Goal: Task Accomplishment & Management: Manage account settings

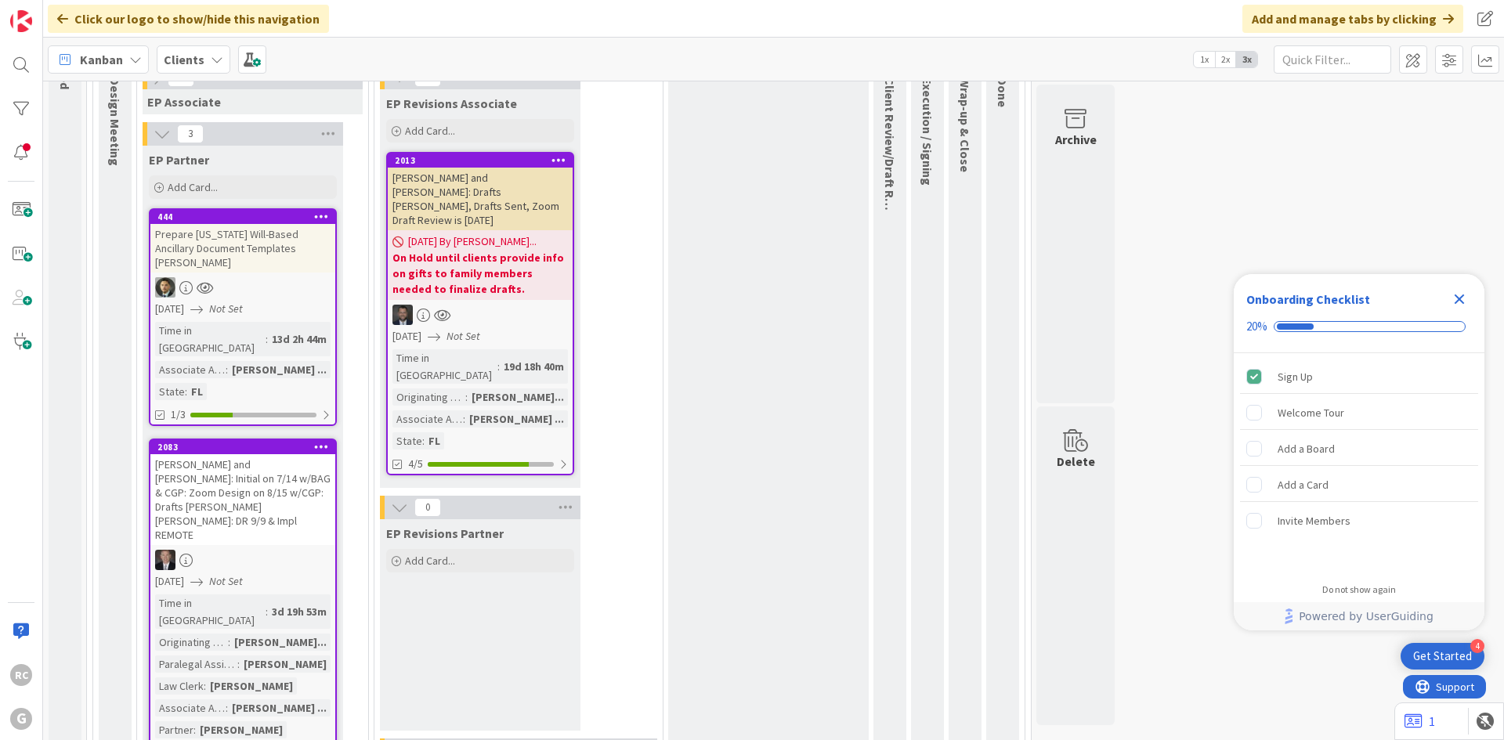
scroll to position [392, 0]
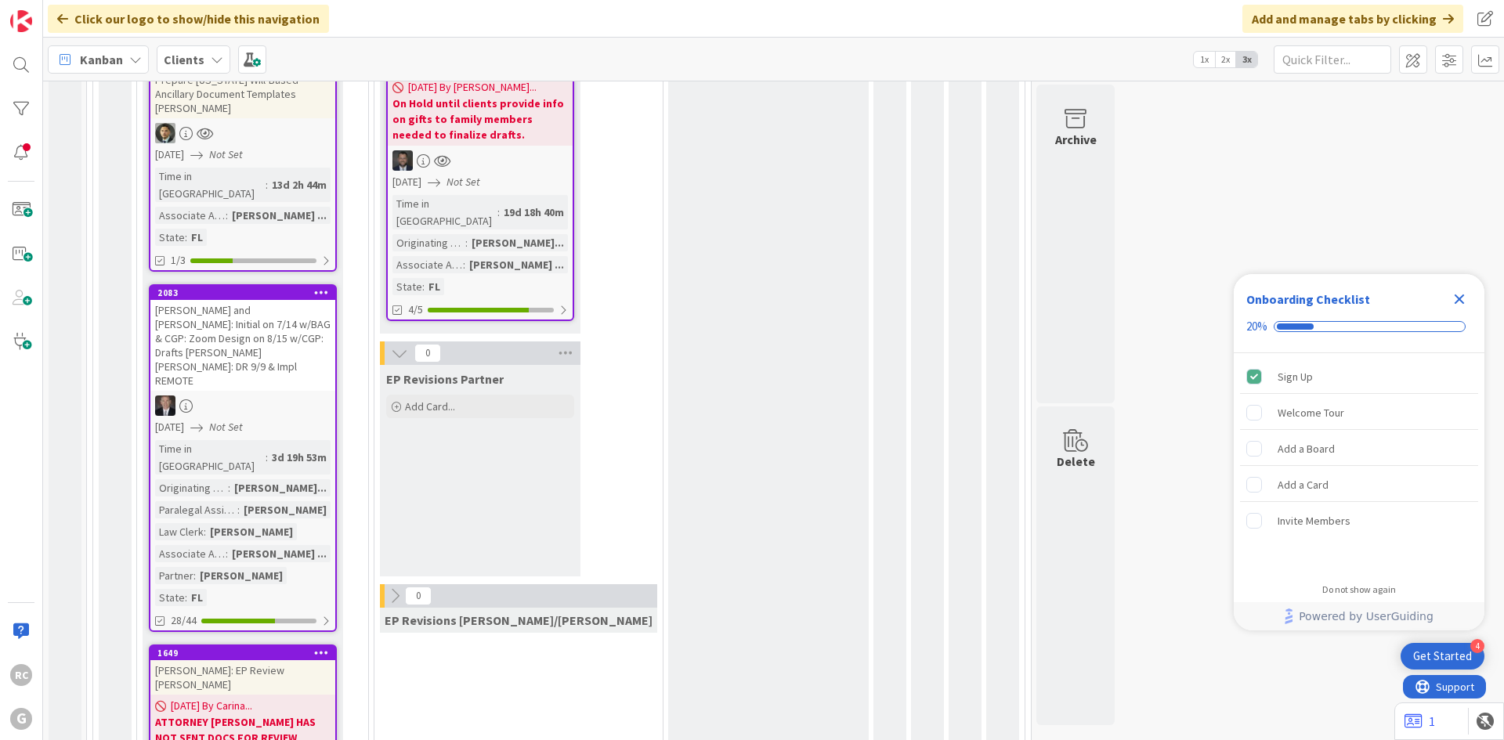
click at [231, 300] on div "[PERSON_NAME] and [PERSON_NAME]: Initial on 7/14 w/BAG & CGP: Zoom Design on 8/…" at bounding box center [242, 345] width 185 height 91
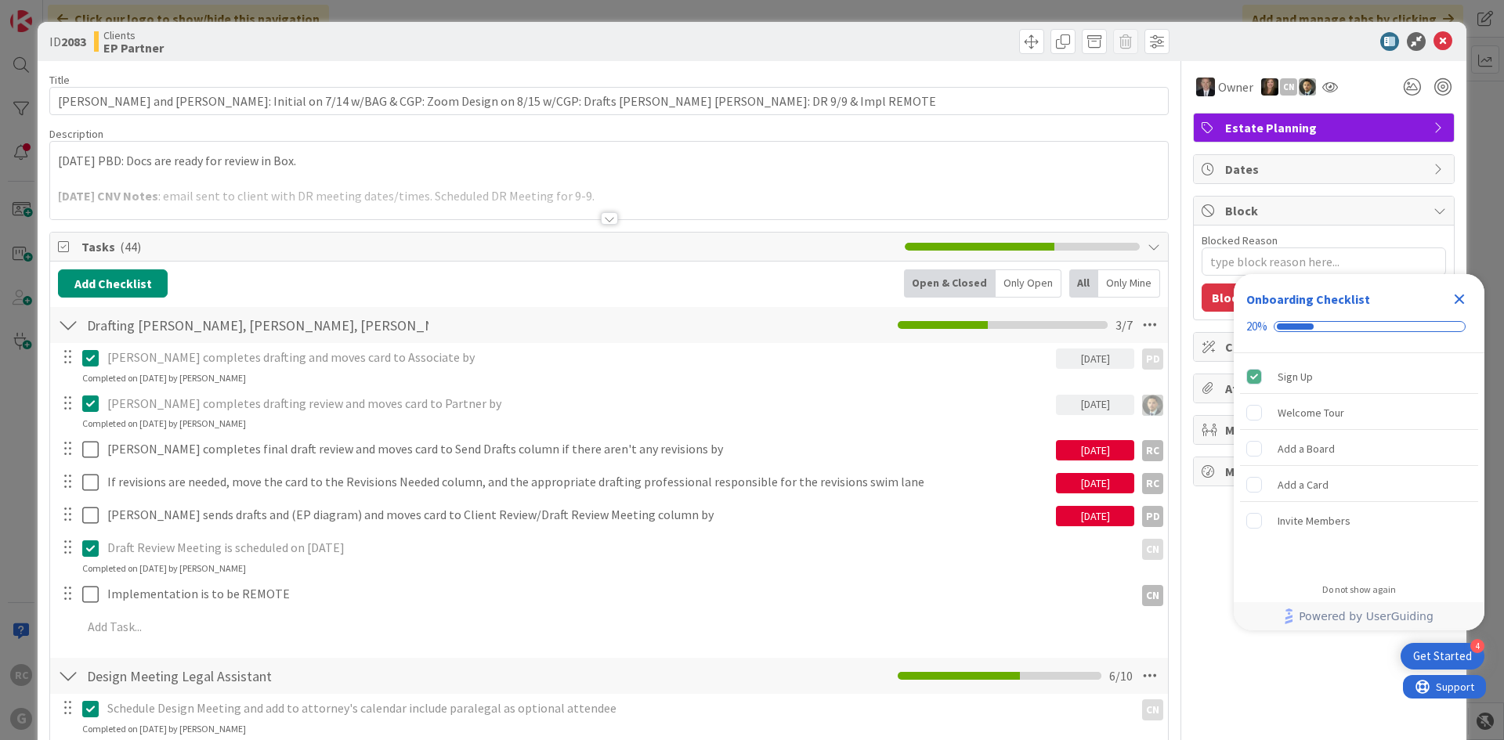
click at [56, 163] on div "[DATE] PBD: Docs are ready for review in Box. [DATE] CNV Notes : email sent to …" at bounding box center [609, 181] width 1118 height 78
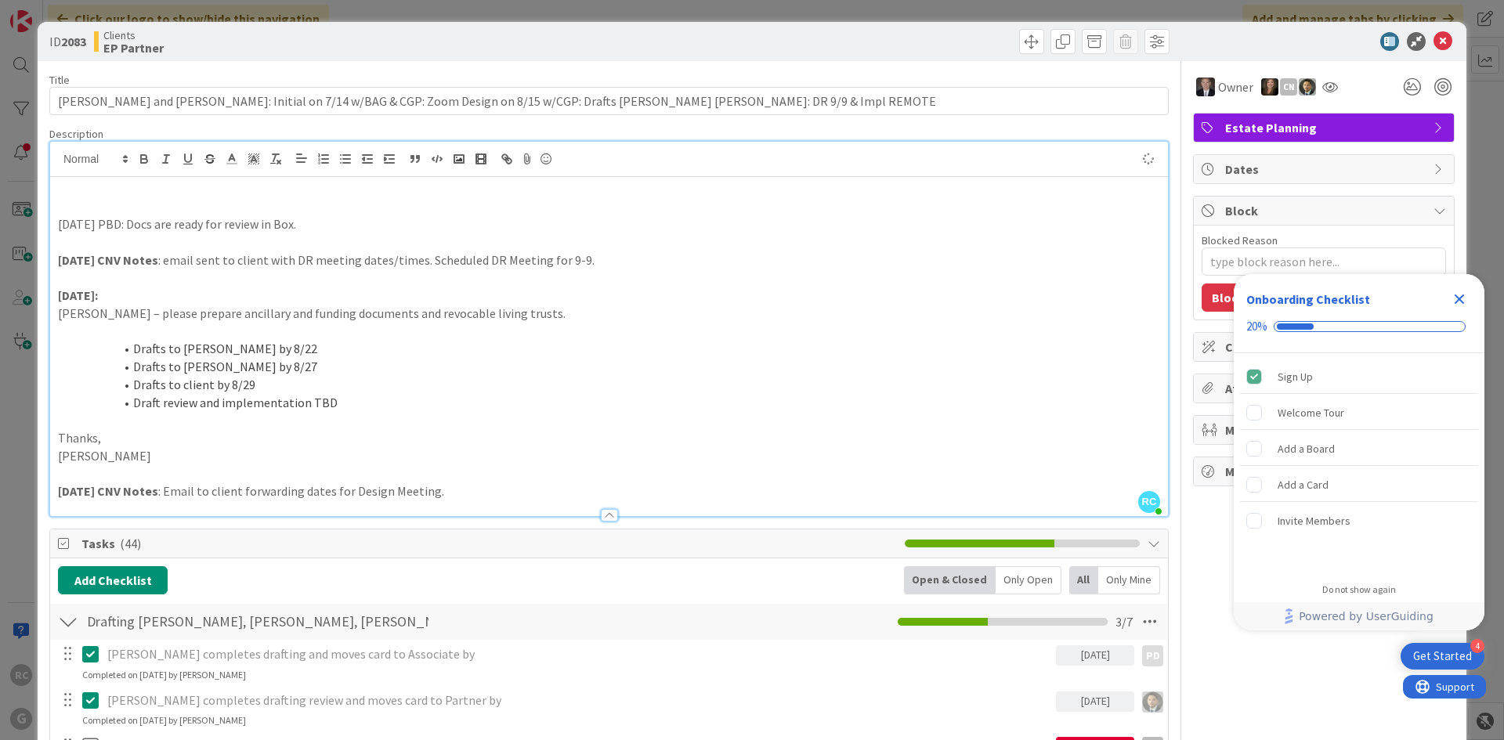
type textarea "x"
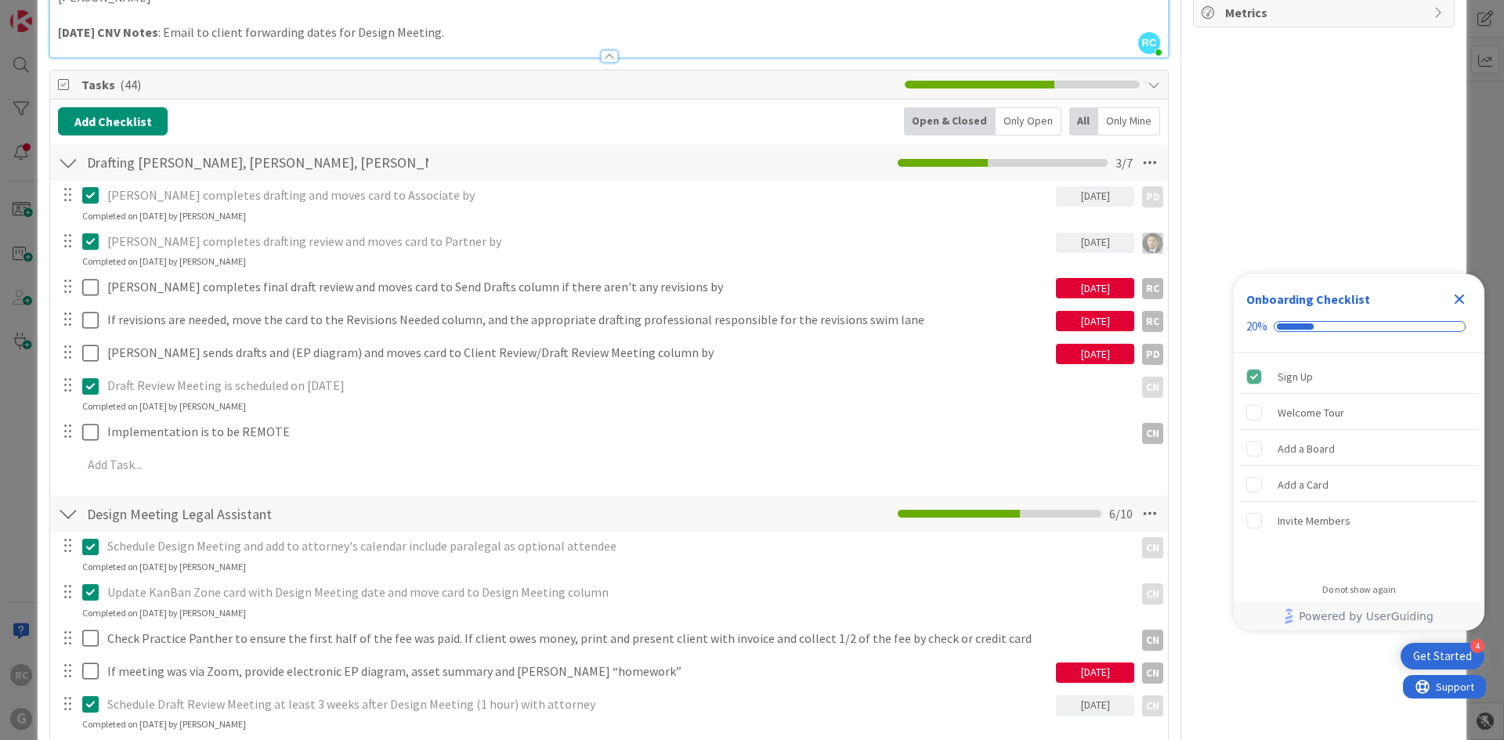
scroll to position [470, 0]
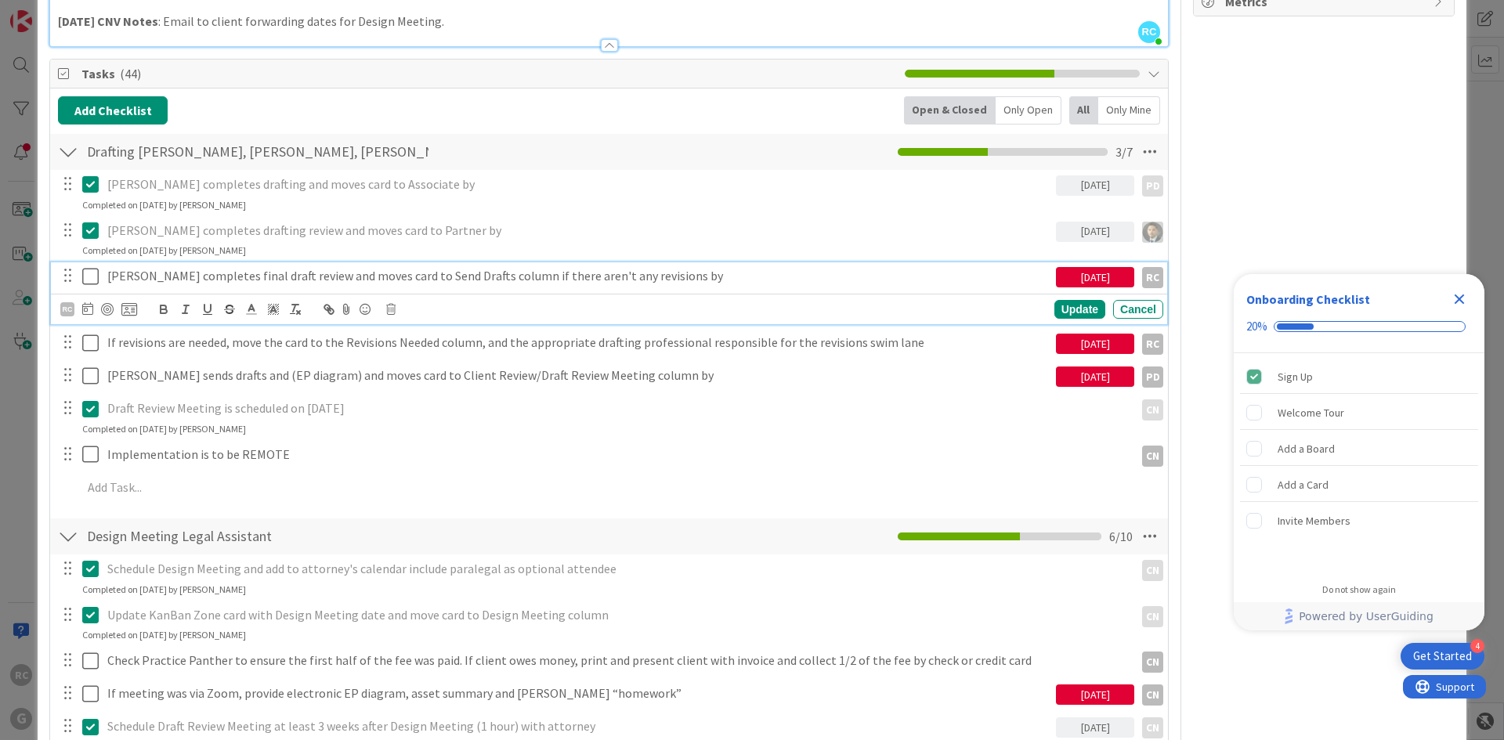
click at [87, 275] on icon at bounding box center [90, 276] width 16 height 19
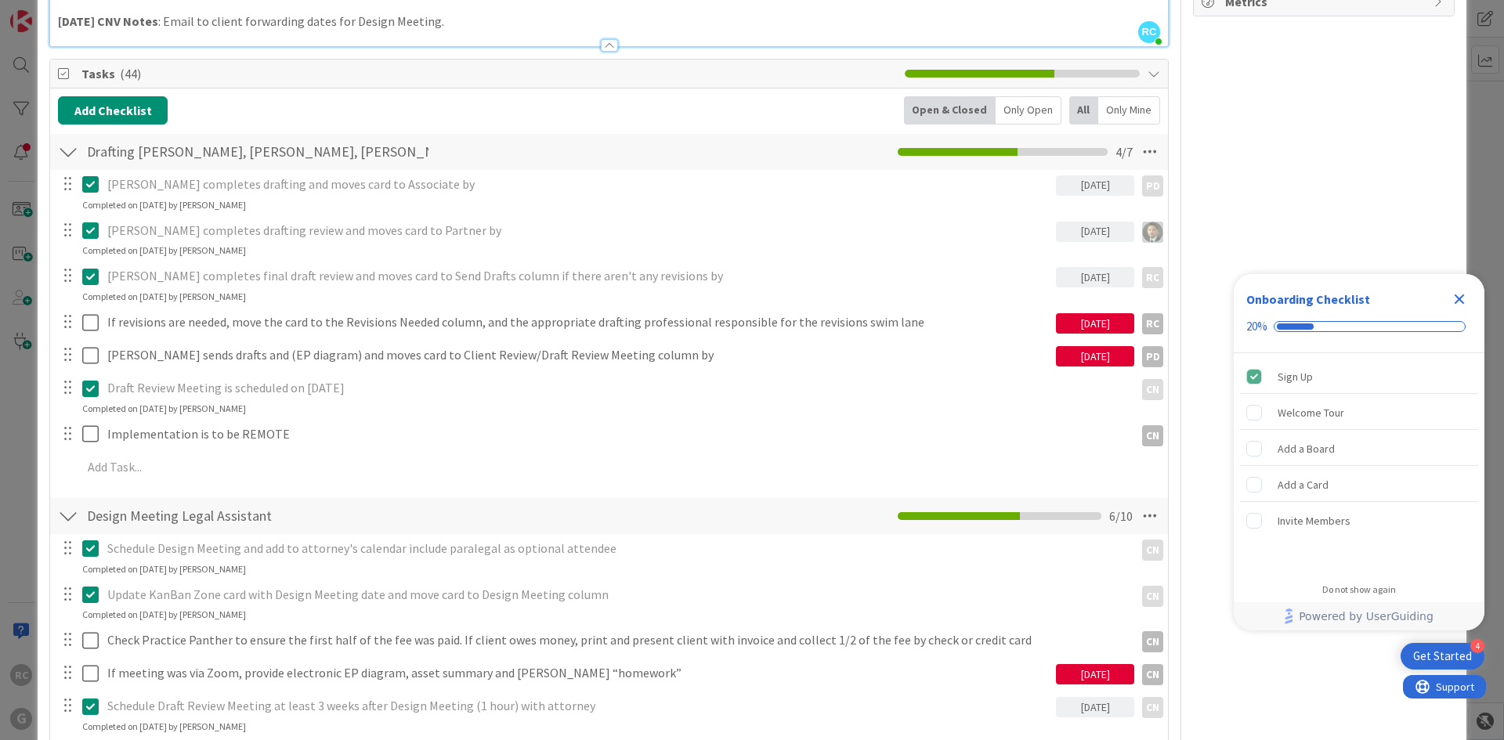
type textarea "x"
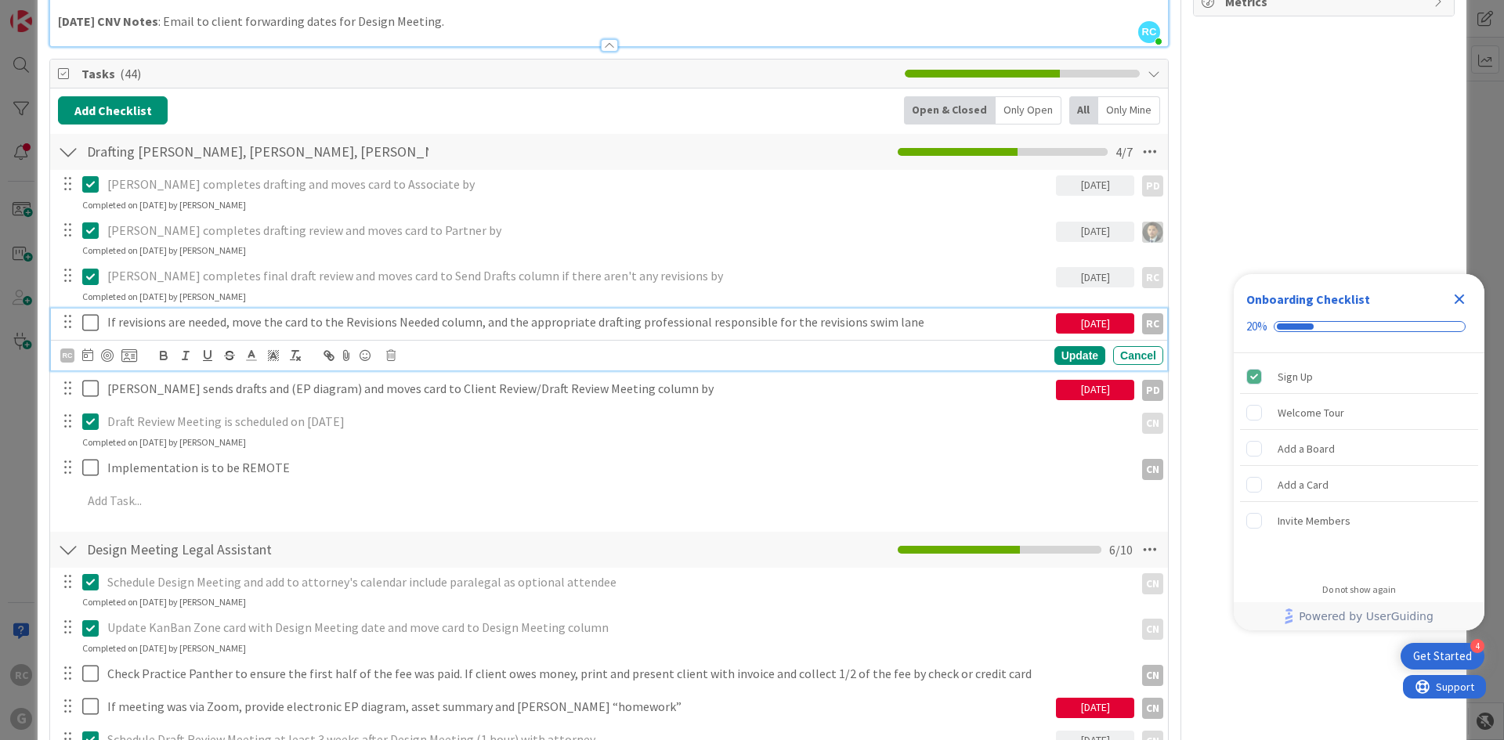
click at [170, 324] on p "If revisions are needed, move the card to the Revisions Needed column, and the …" at bounding box center [578, 322] width 943 height 18
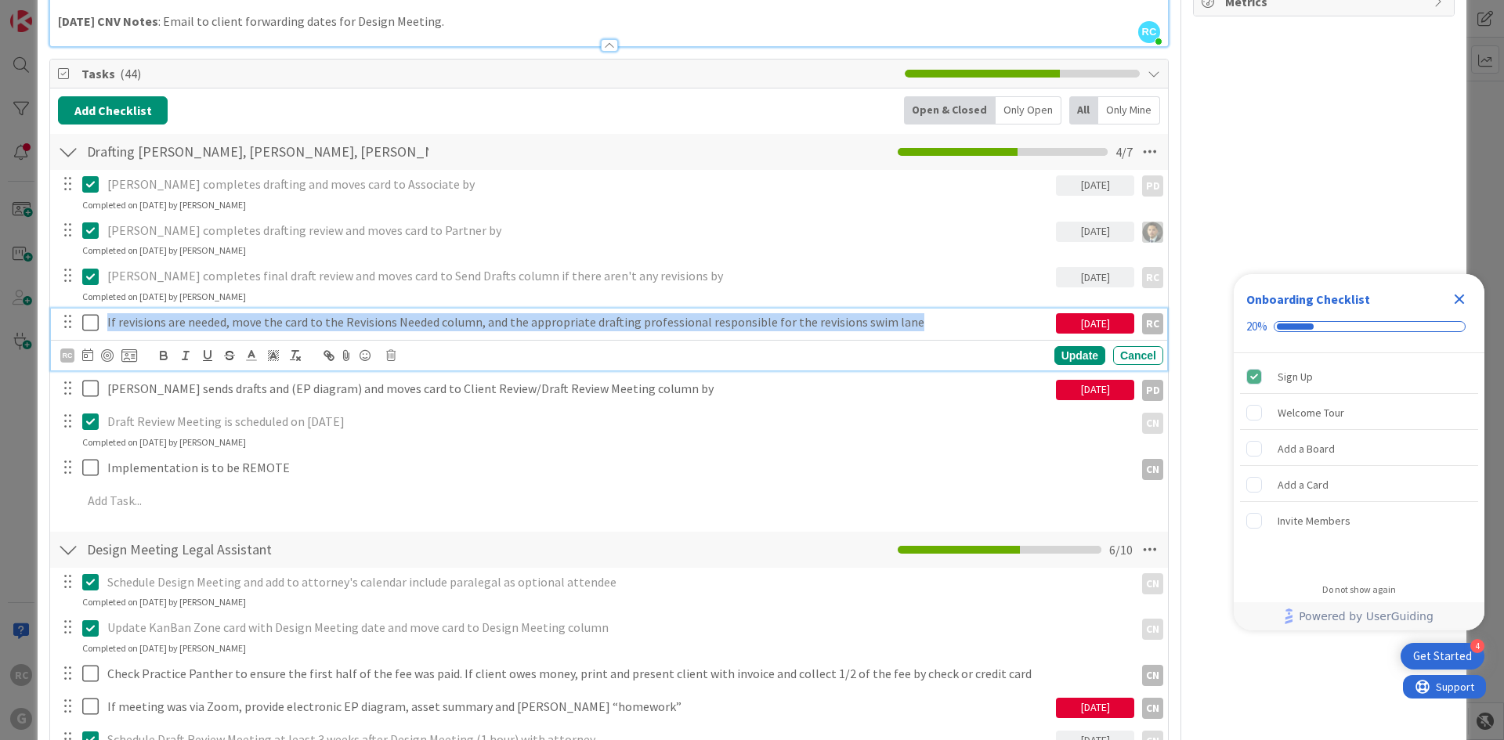
drag, startPoint x: 929, startPoint y: 324, endPoint x: 101, endPoint y: 306, distance: 828.4
click at [101, 306] on div "[PERSON_NAME] completes drafting and moves card to Associate by [DATE] PD PD Up…" at bounding box center [609, 345] width 1102 height 351
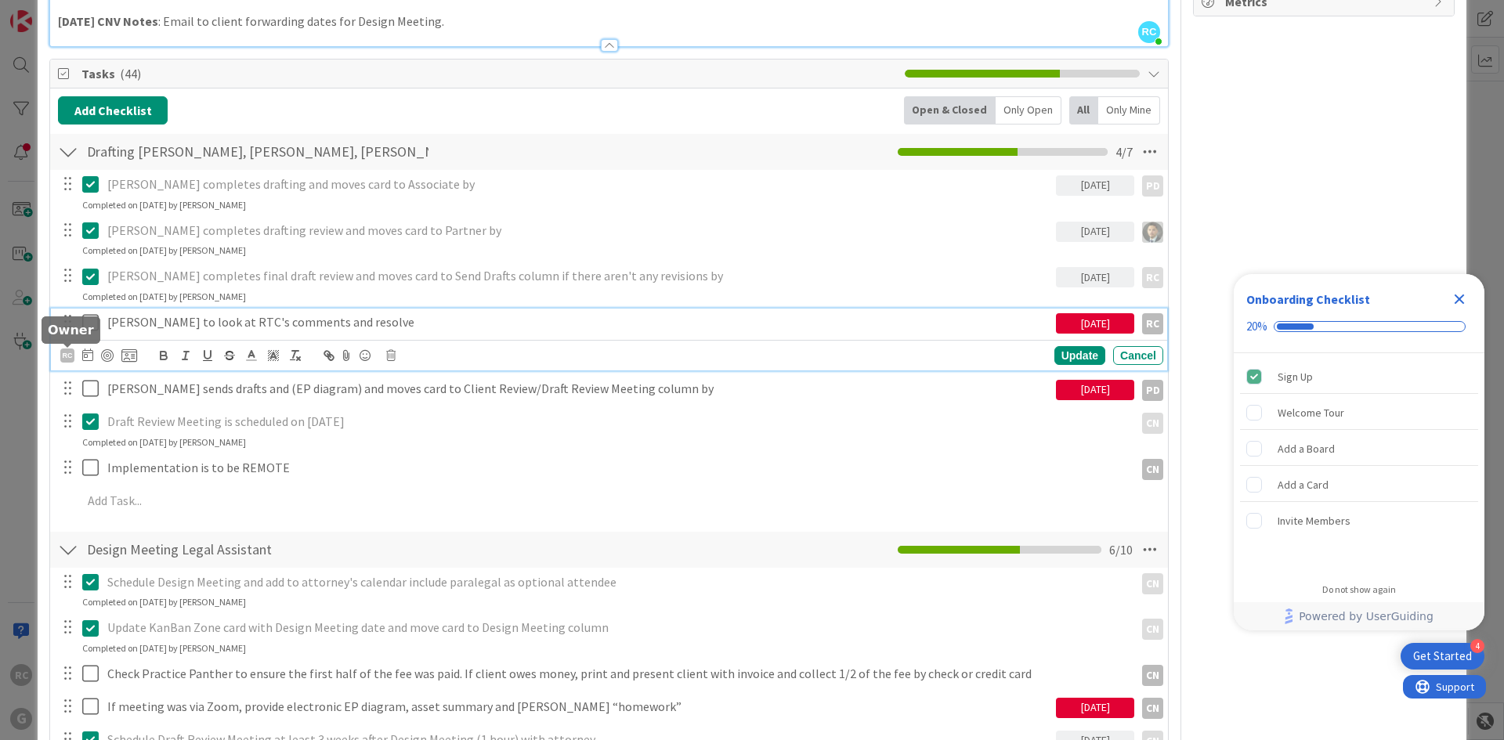
click at [67, 354] on div "RC" at bounding box center [67, 356] width 14 height 14
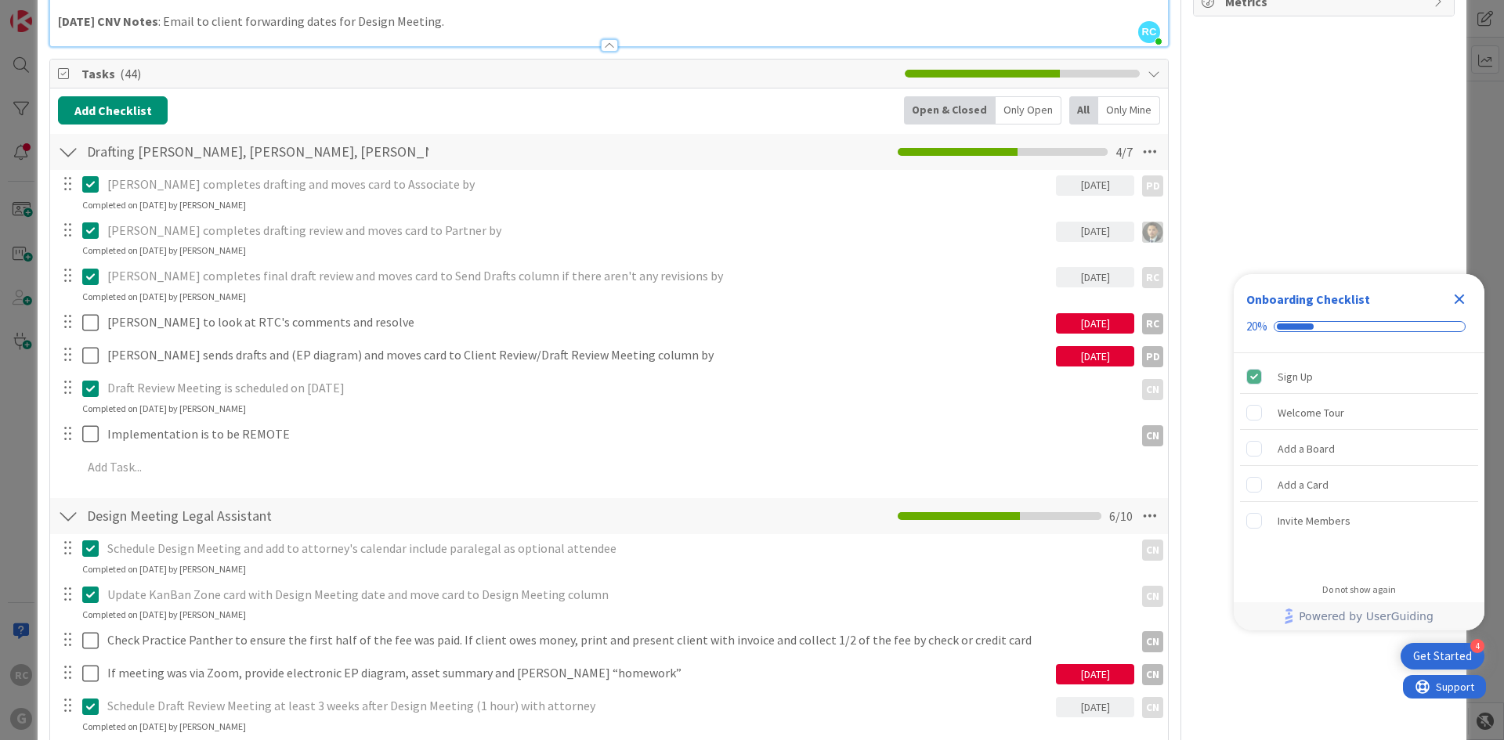
click at [0, 0] on icon at bounding box center [0, 0] width 0 height 0
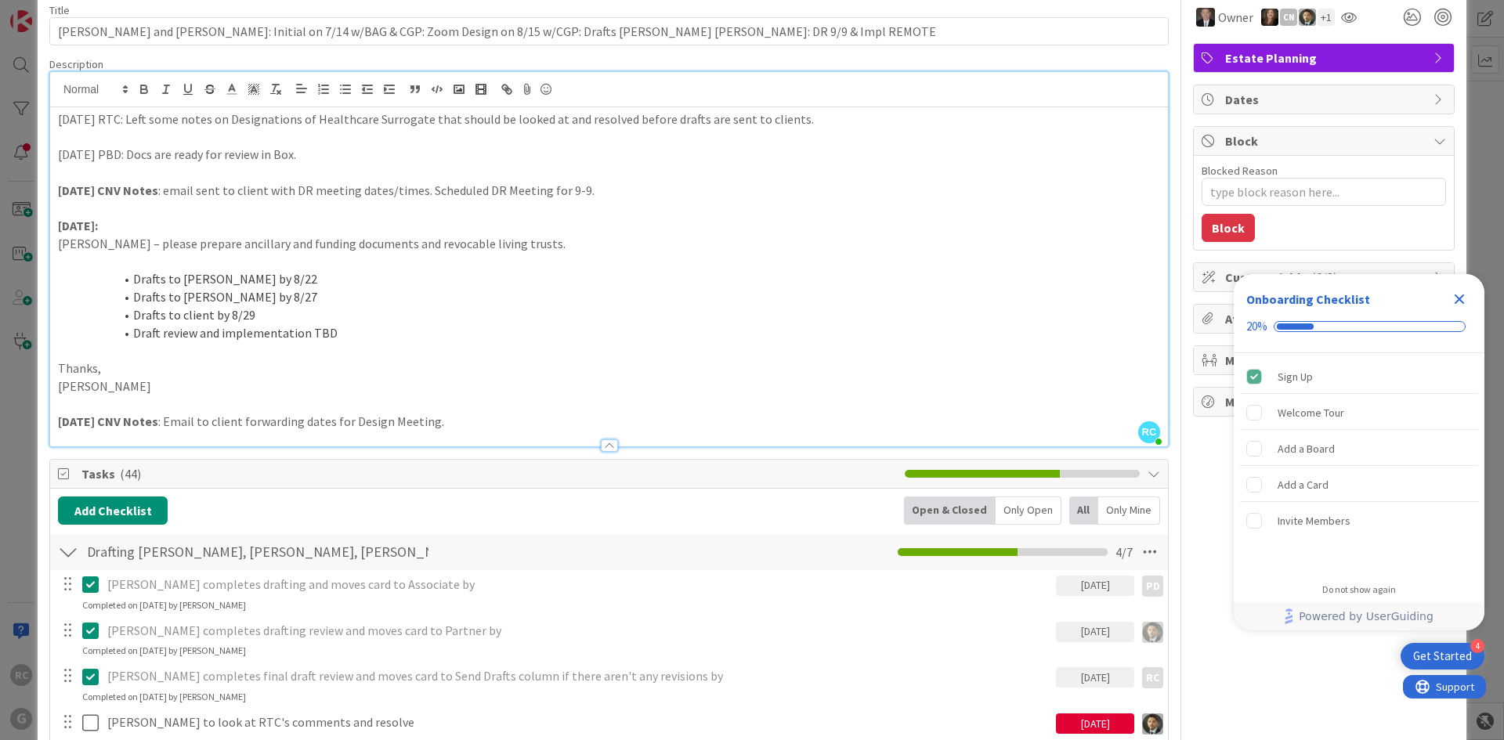
scroll to position [0, 0]
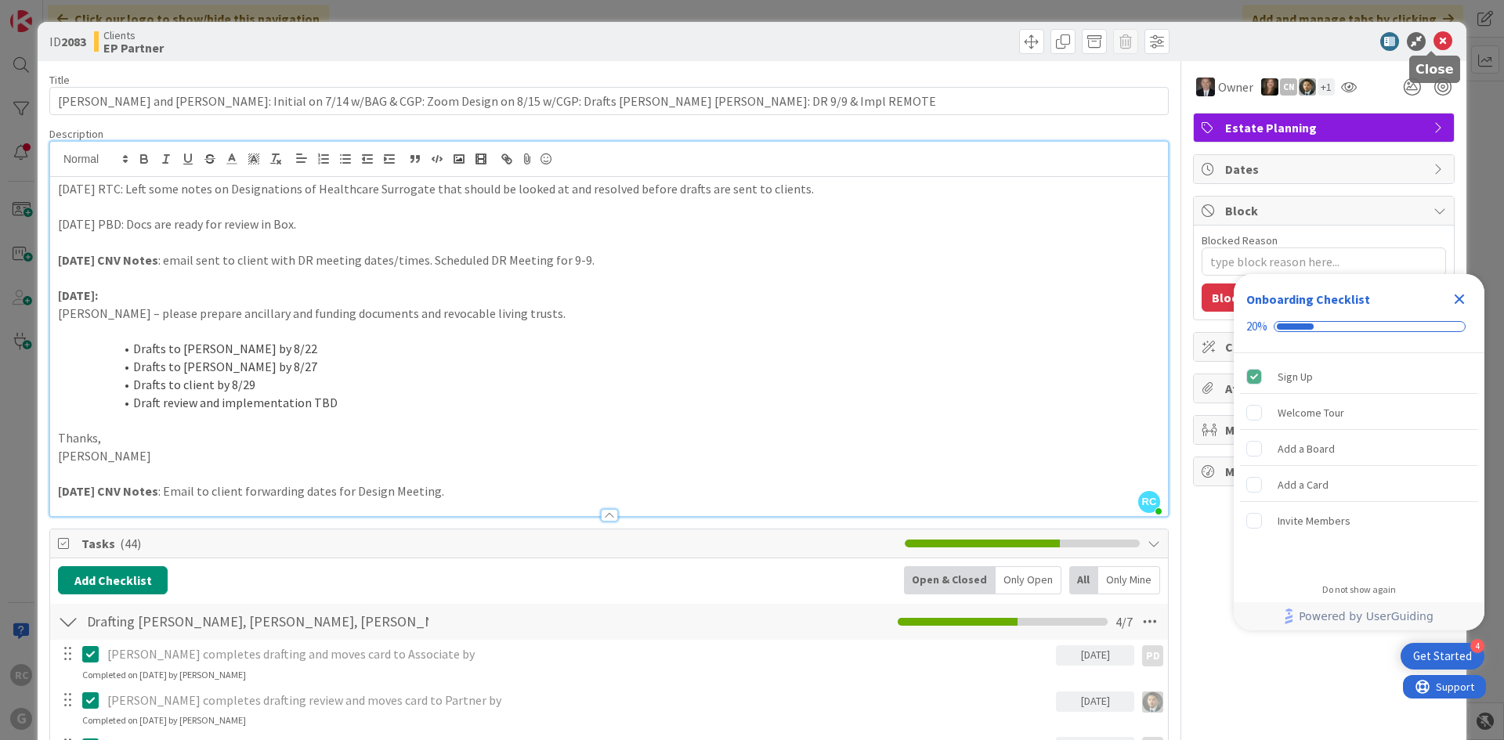
click at [1438, 38] on icon at bounding box center [1443, 41] width 19 height 19
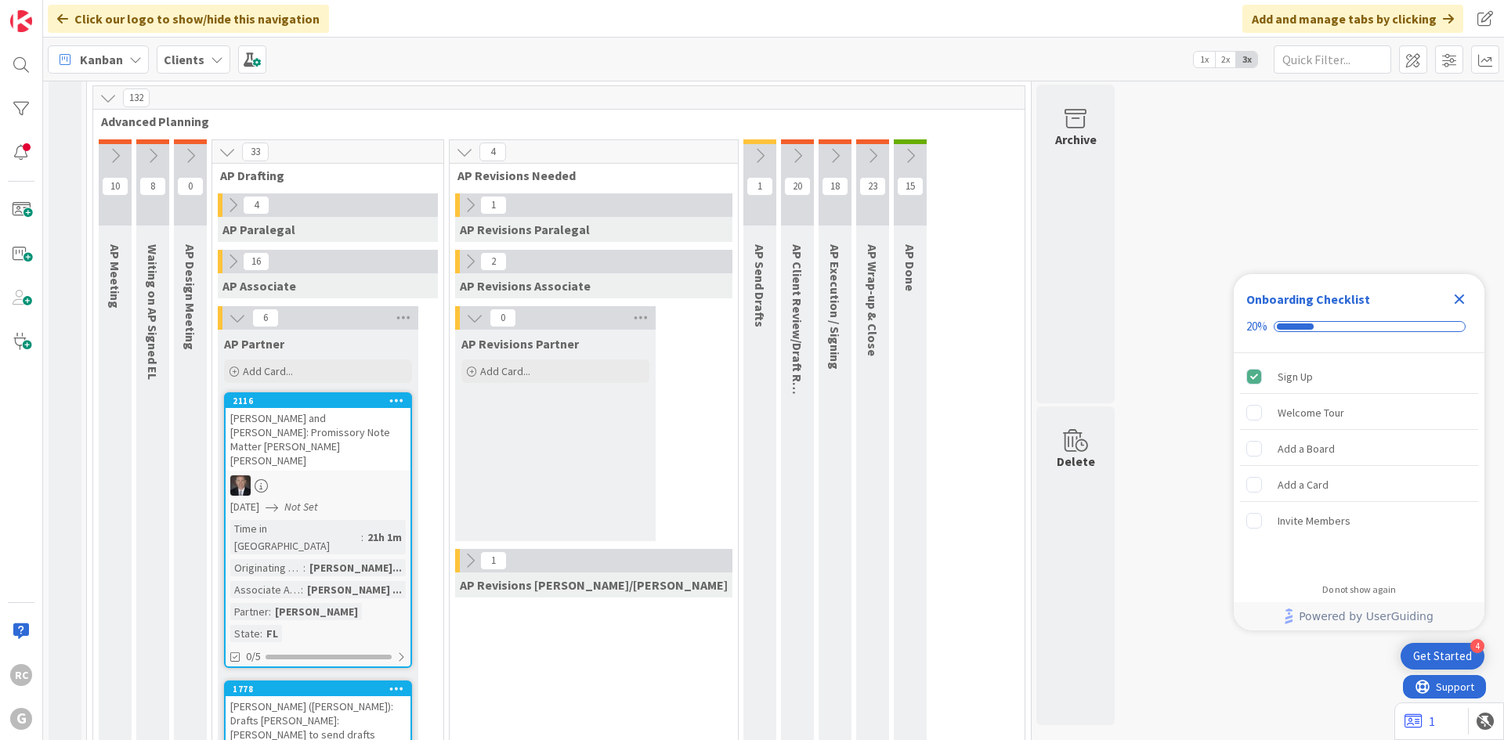
scroll to position [1381, 0]
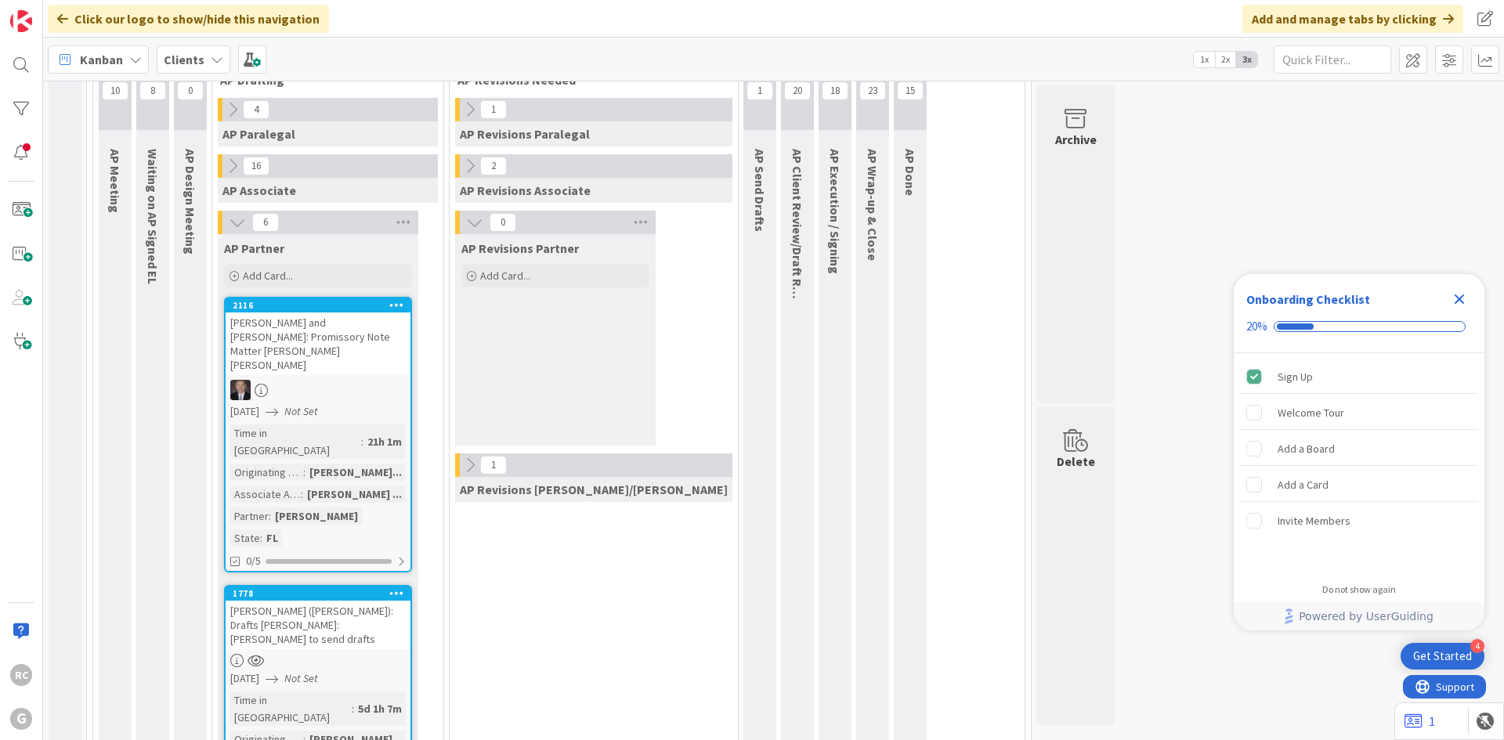
click at [262, 313] on div "[PERSON_NAME] and [PERSON_NAME]: Promissory Note Matter [PERSON_NAME] [PERSON_N…" at bounding box center [318, 344] width 185 height 63
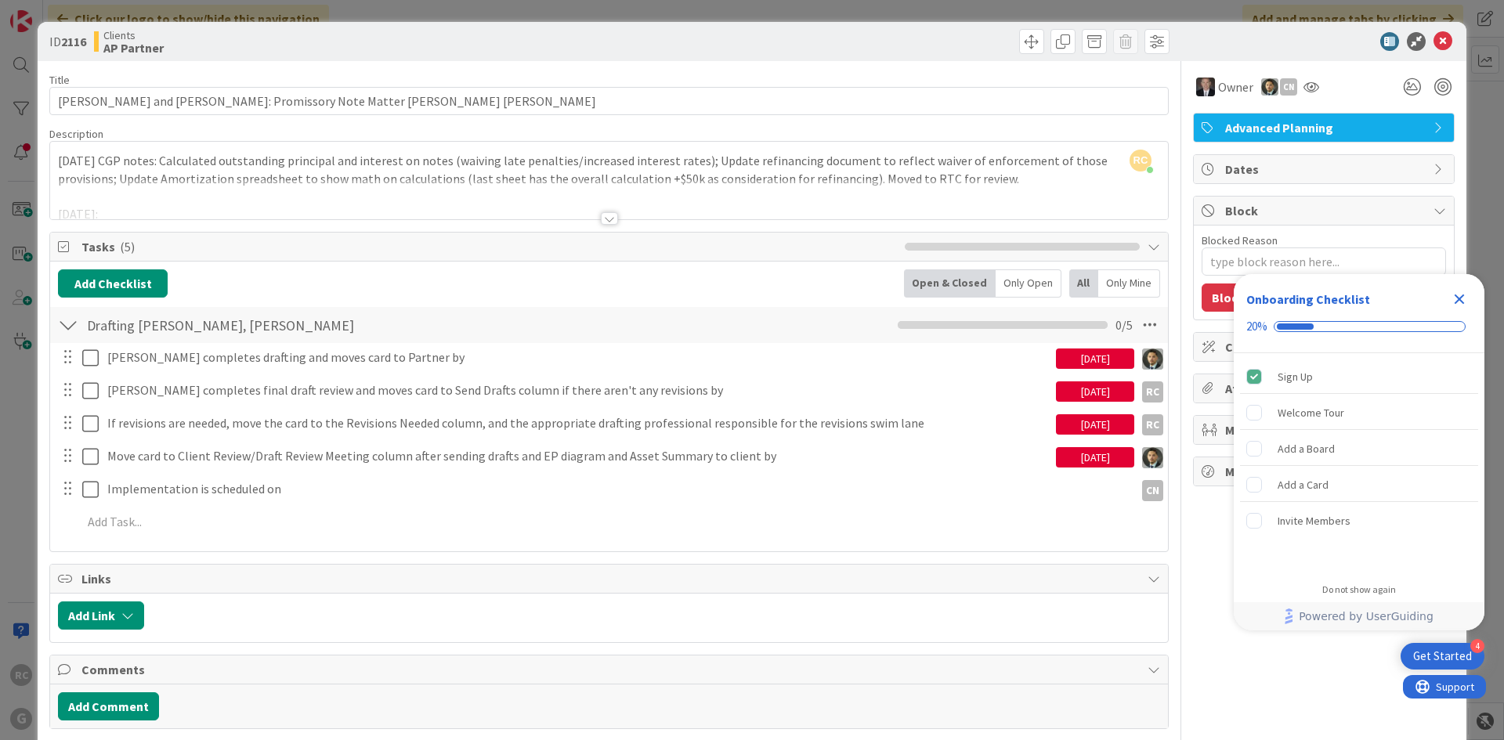
type textarea "x"
